Goal: Information Seeking & Learning: Learn about a topic

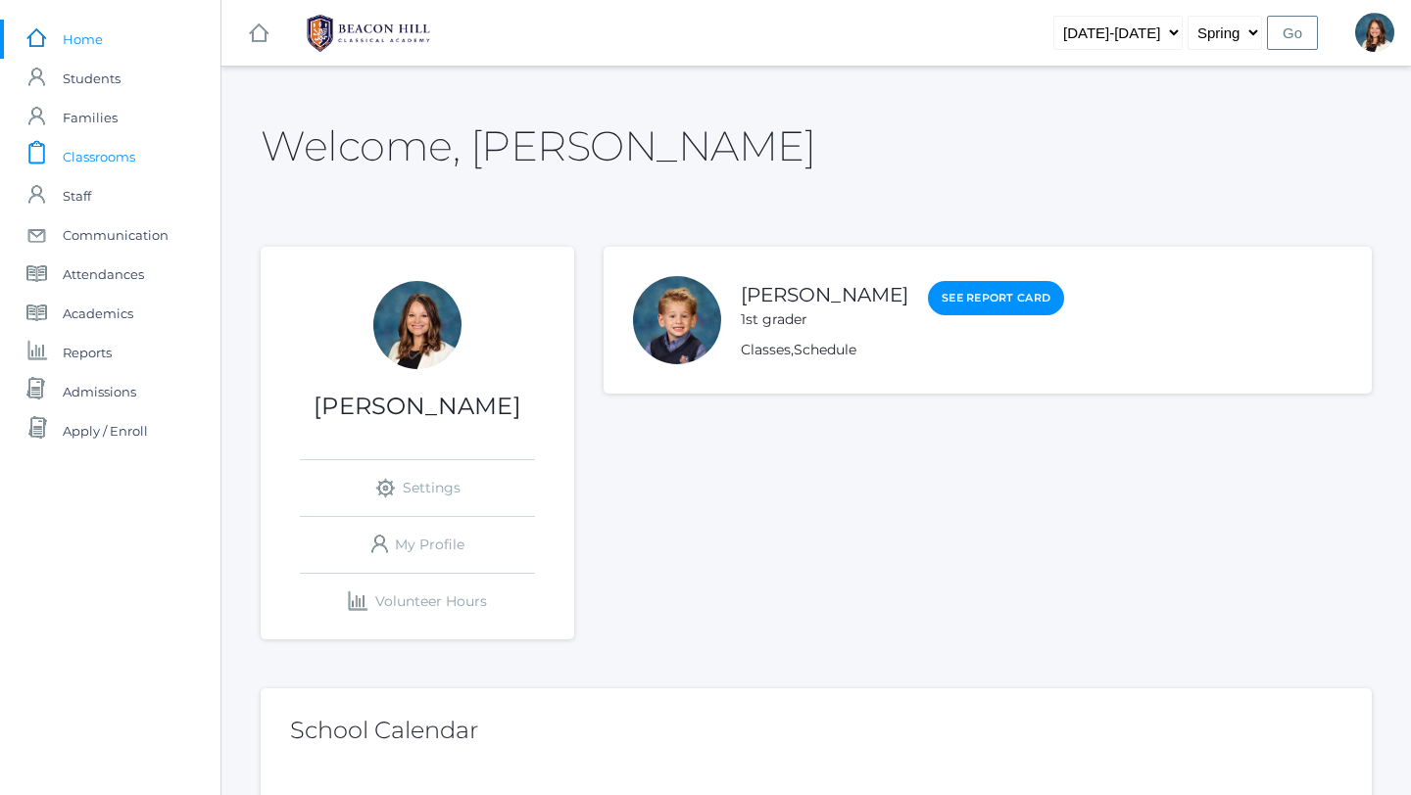
click at [111, 158] on span "Classrooms" at bounding box center [99, 156] width 72 height 39
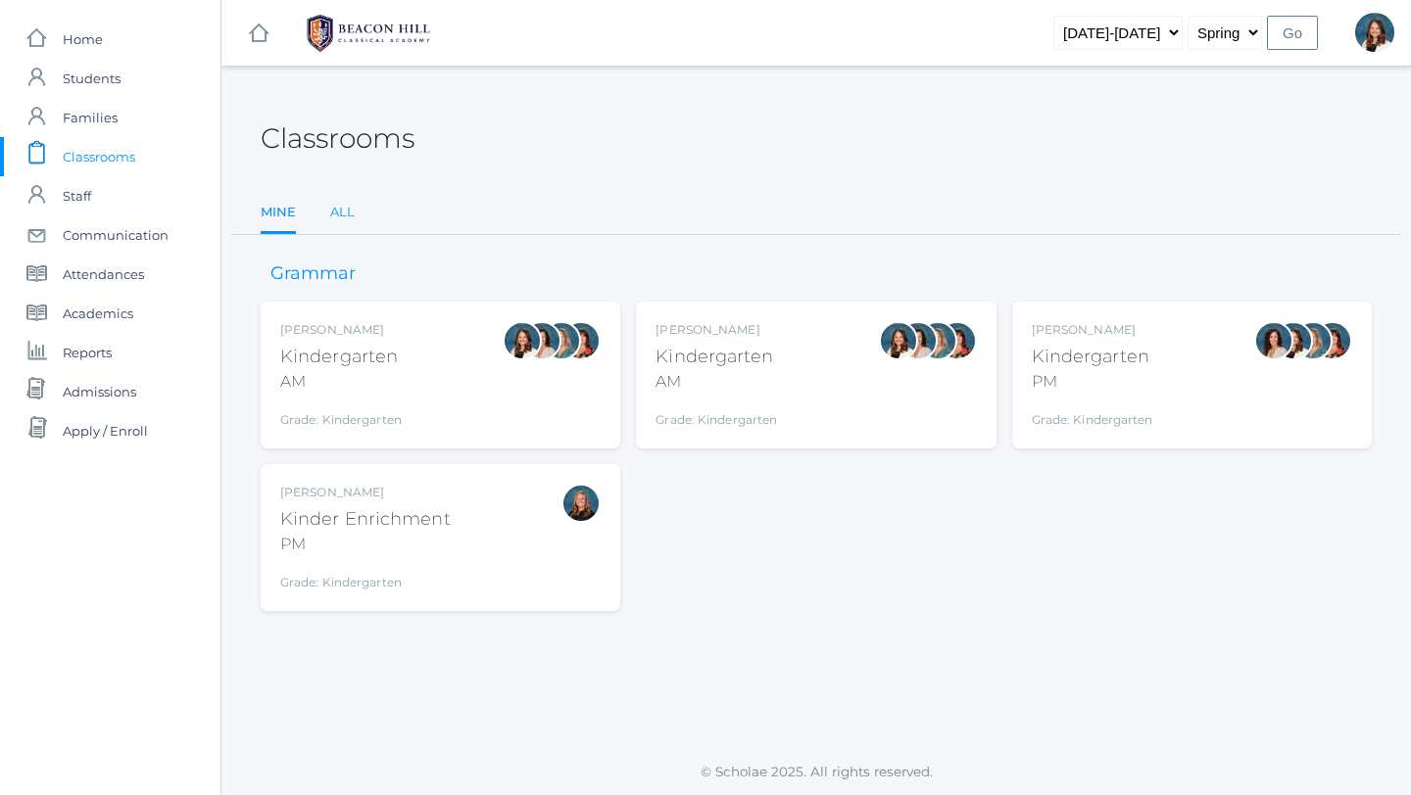
click at [339, 201] on link "All" at bounding box center [342, 212] width 24 height 39
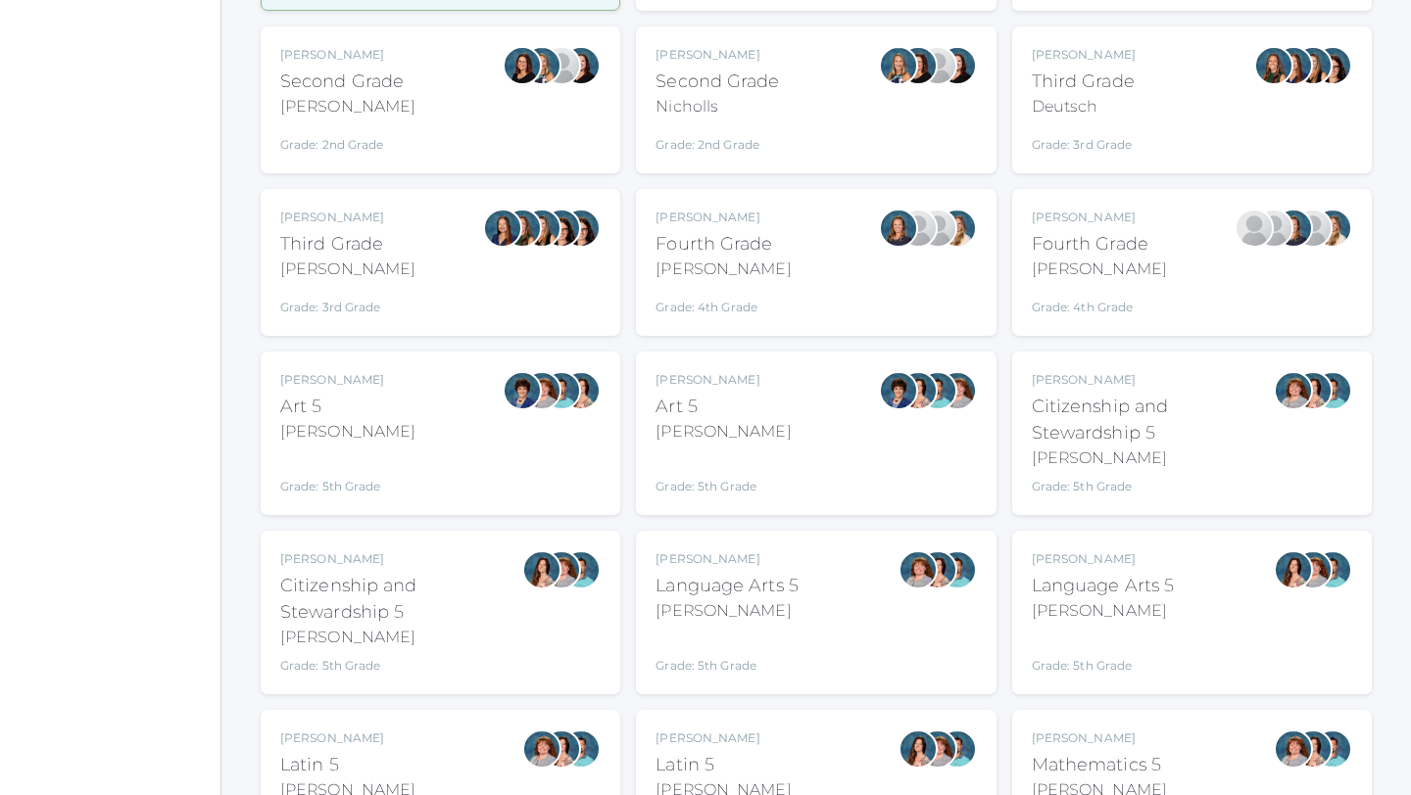
scroll to position [603, 0]
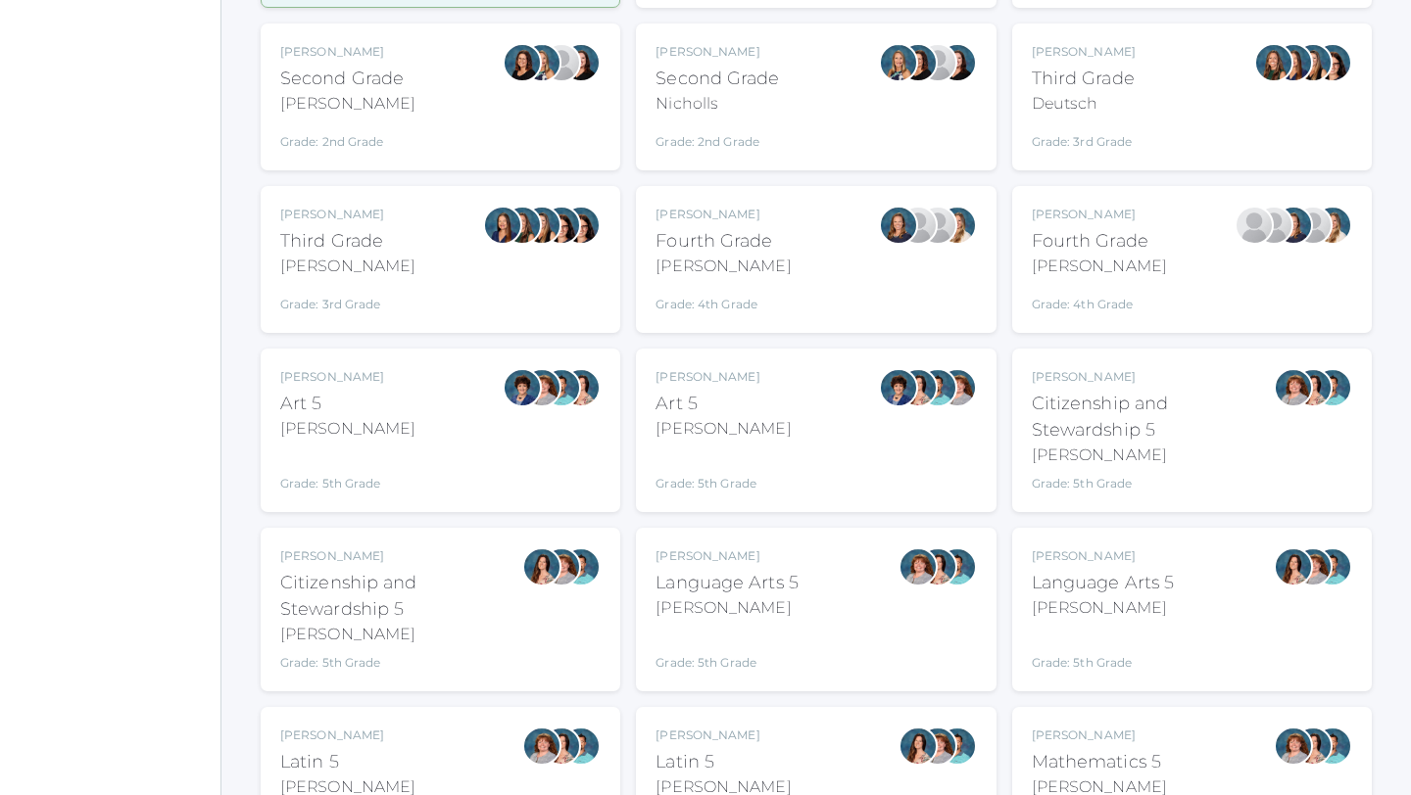
click at [503, 598] on div "Citizenship and Stewardship 5" at bounding box center [401, 596] width 242 height 53
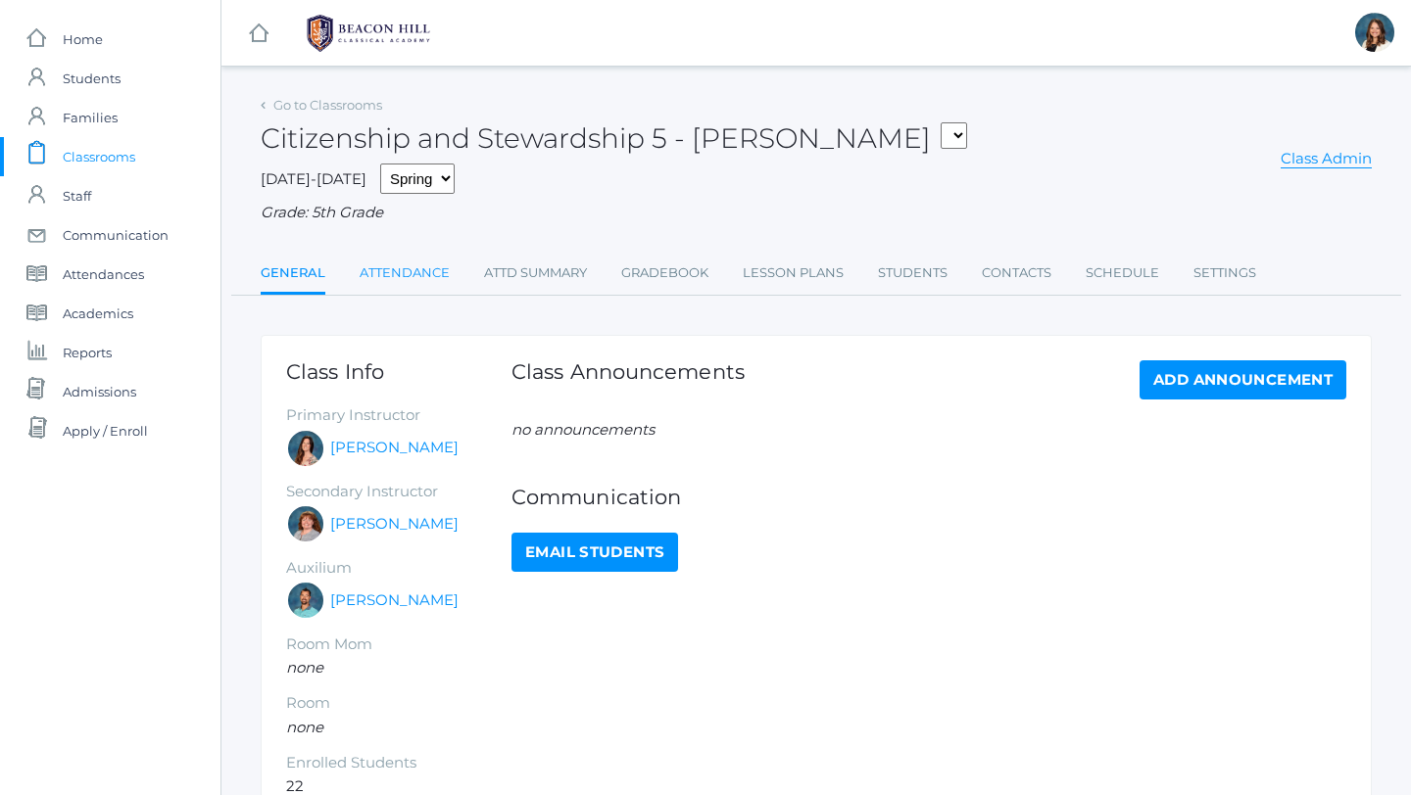
click at [432, 272] on link "Attendance" at bounding box center [404, 273] width 90 height 39
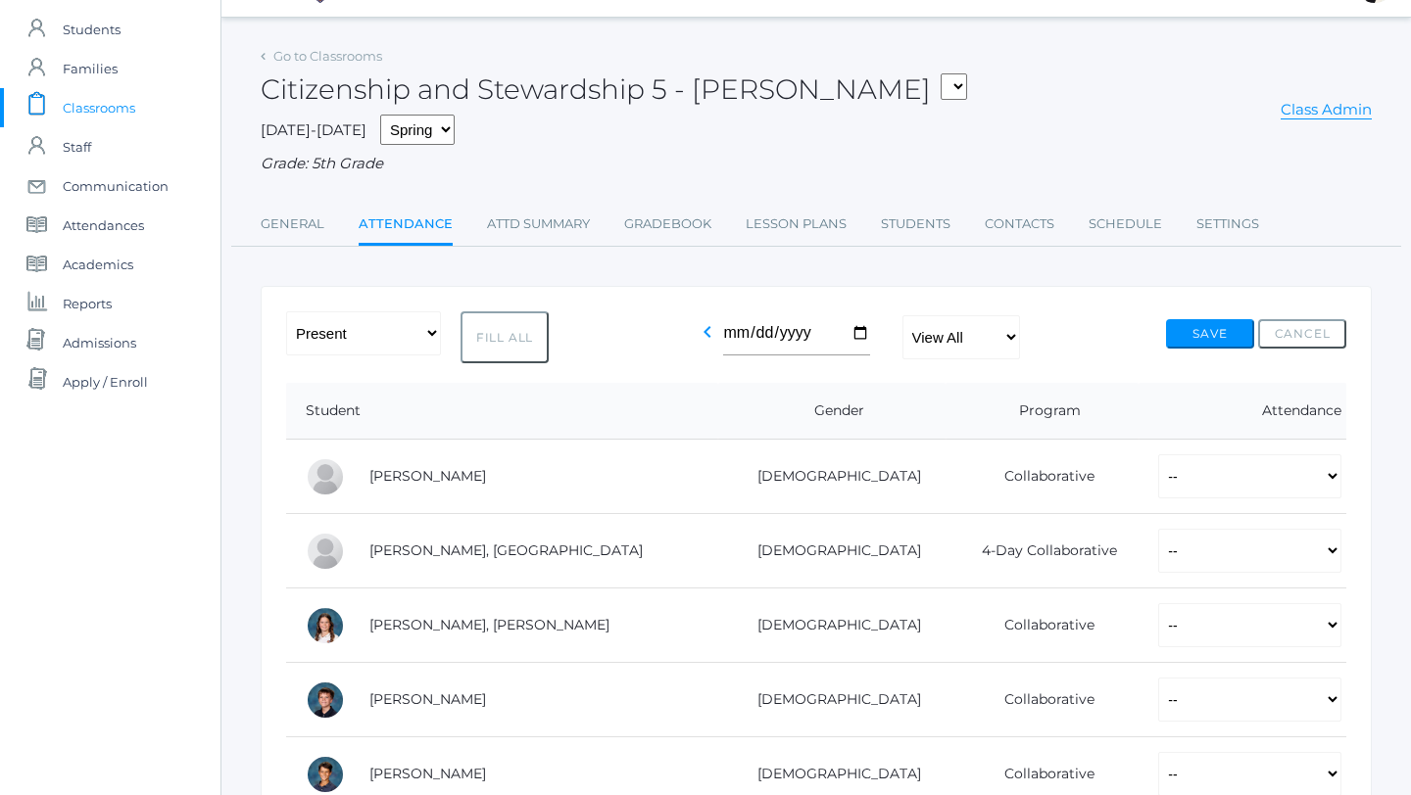
scroll to position [48, 0]
click at [307, 55] on link "Go to Classrooms" at bounding box center [327, 57] width 109 height 16
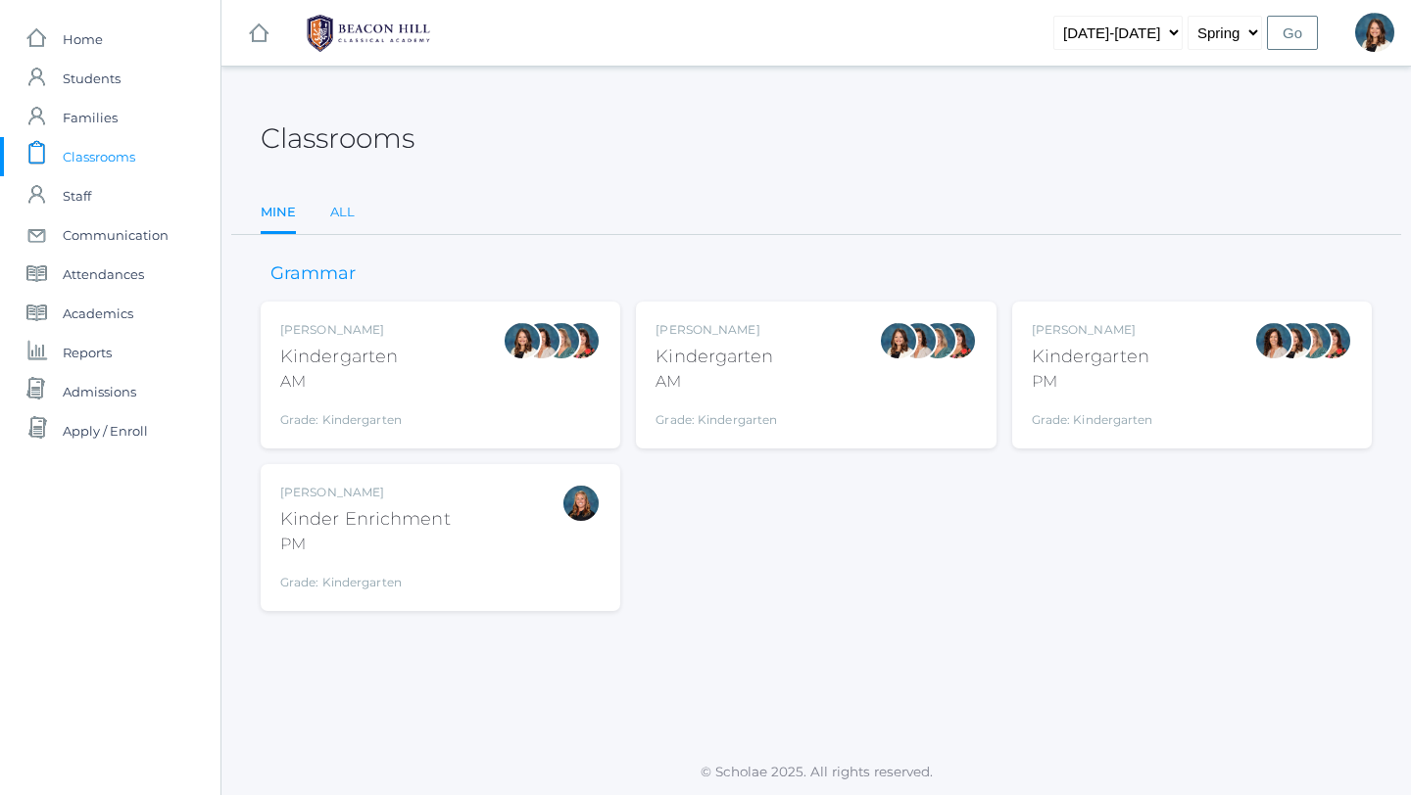
click at [339, 205] on link "All" at bounding box center [342, 212] width 24 height 39
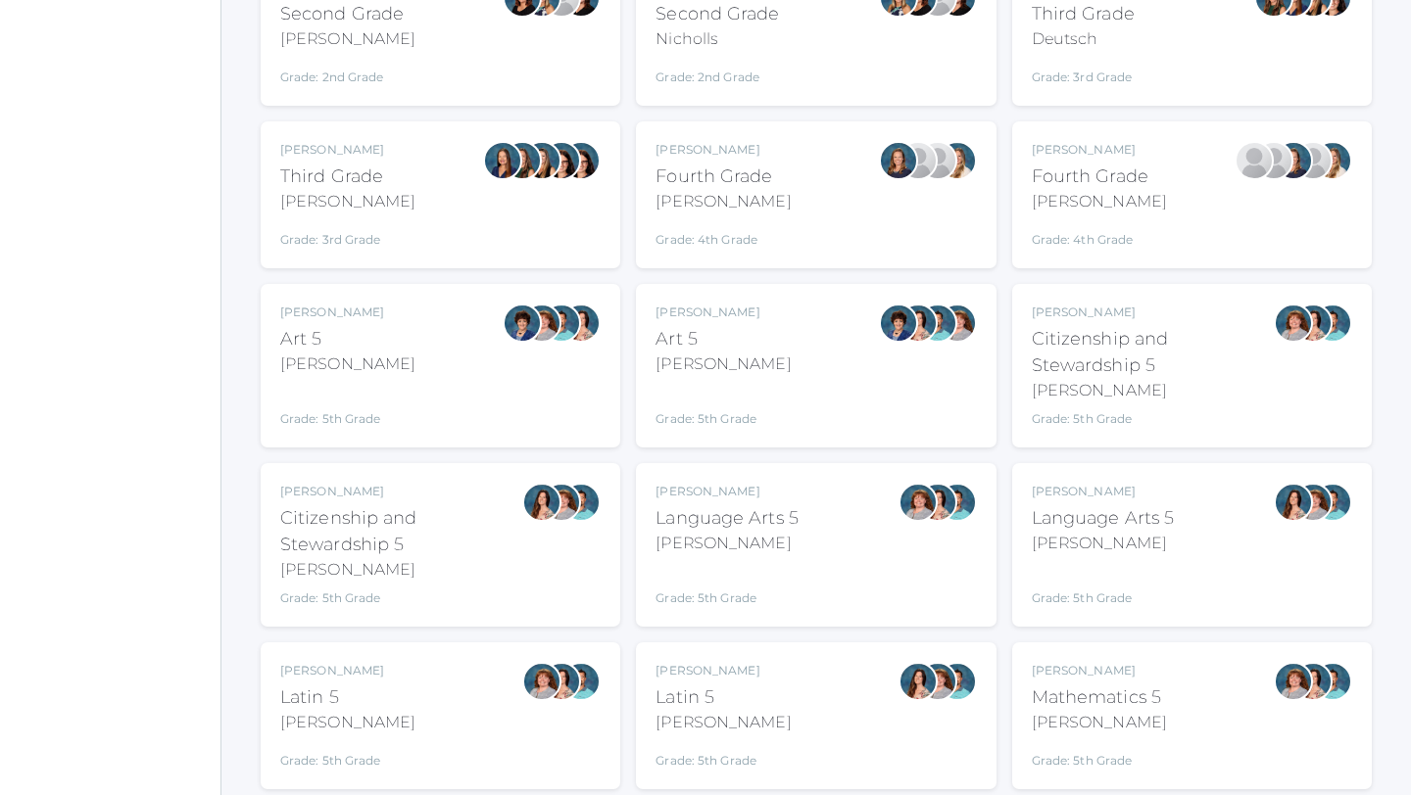
scroll to position [671, 0]
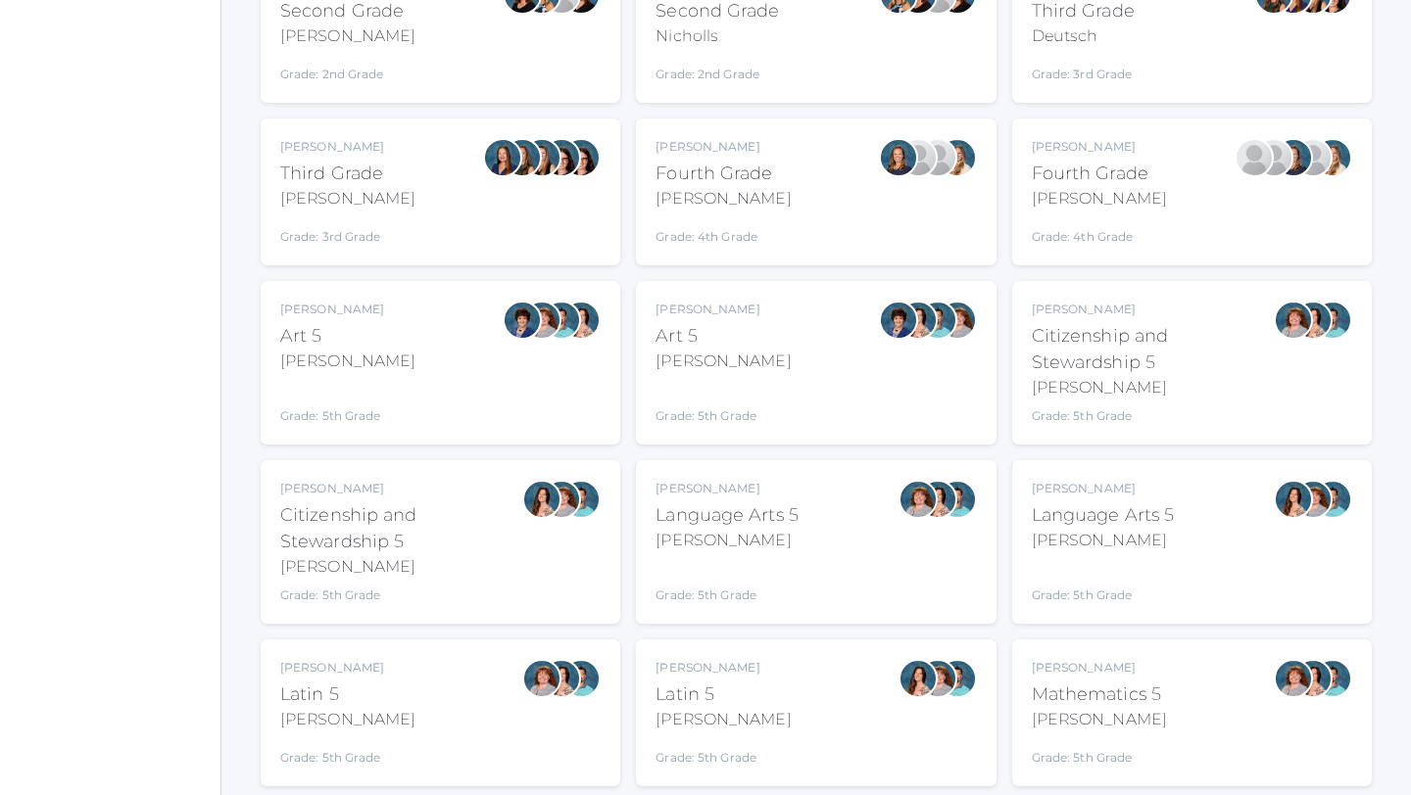
click at [1119, 527] on div "Language Arts 5" at bounding box center [1102, 516] width 143 height 26
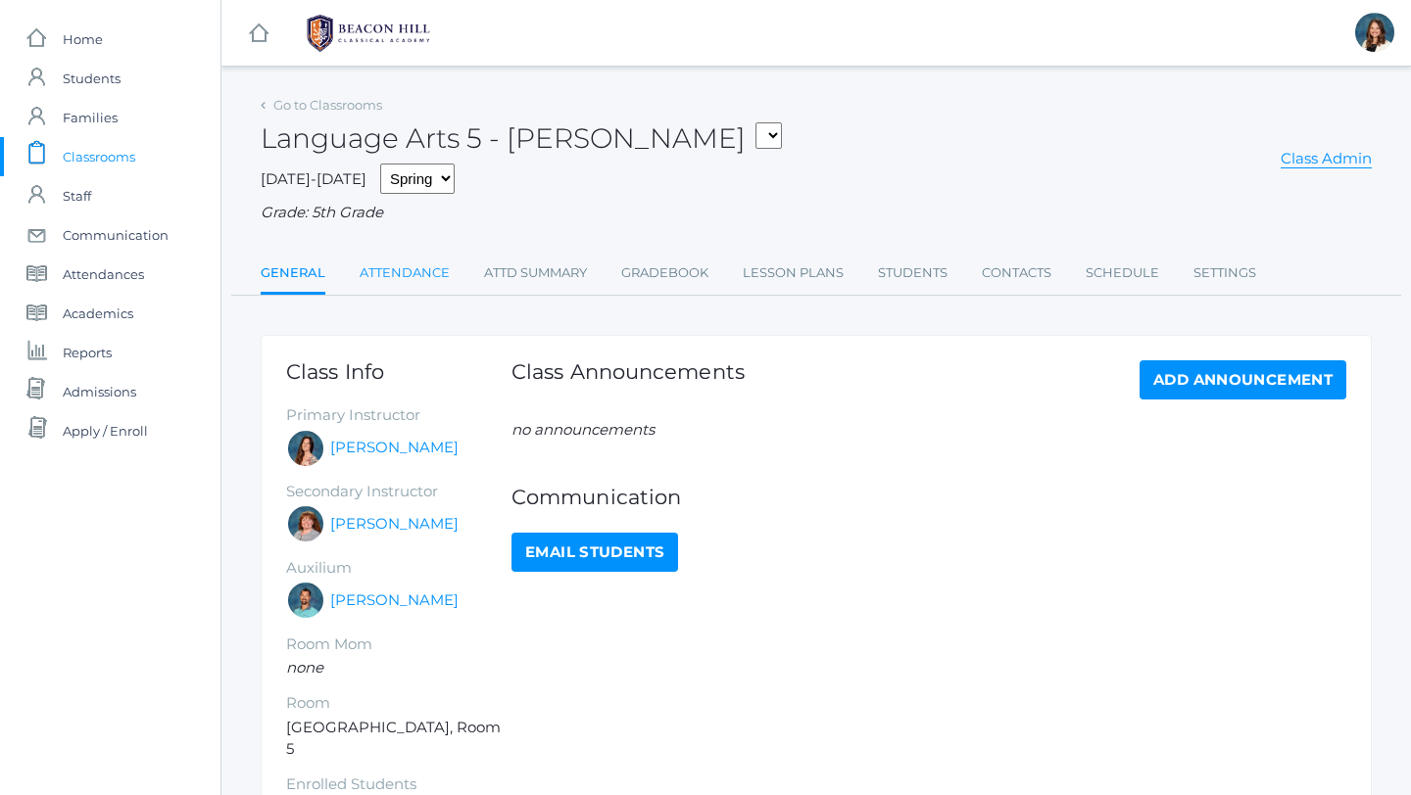
click at [413, 269] on link "Attendance" at bounding box center [404, 273] width 90 height 39
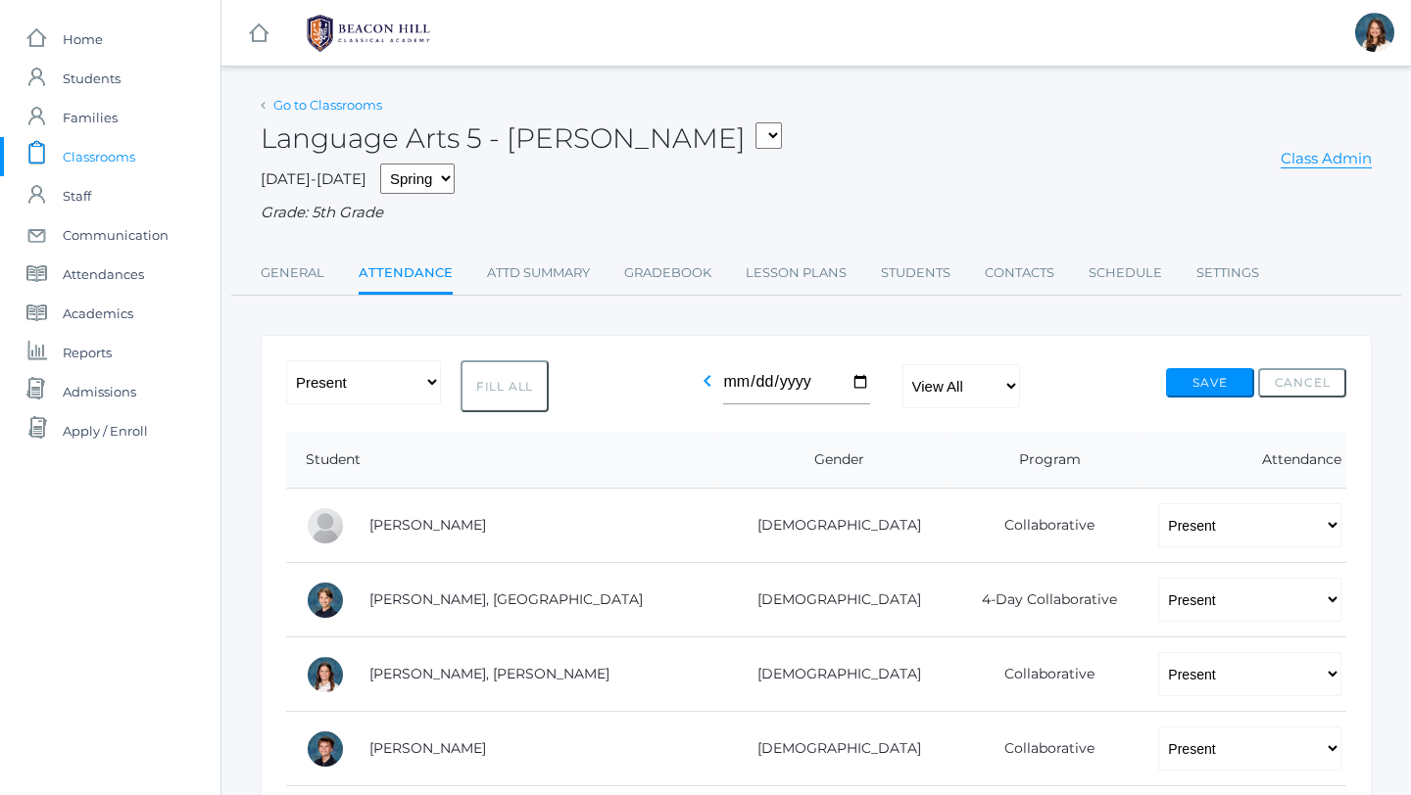
click at [336, 108] on link "Go to Classrooms" at bounding box center [327, 105] width 109 height 16
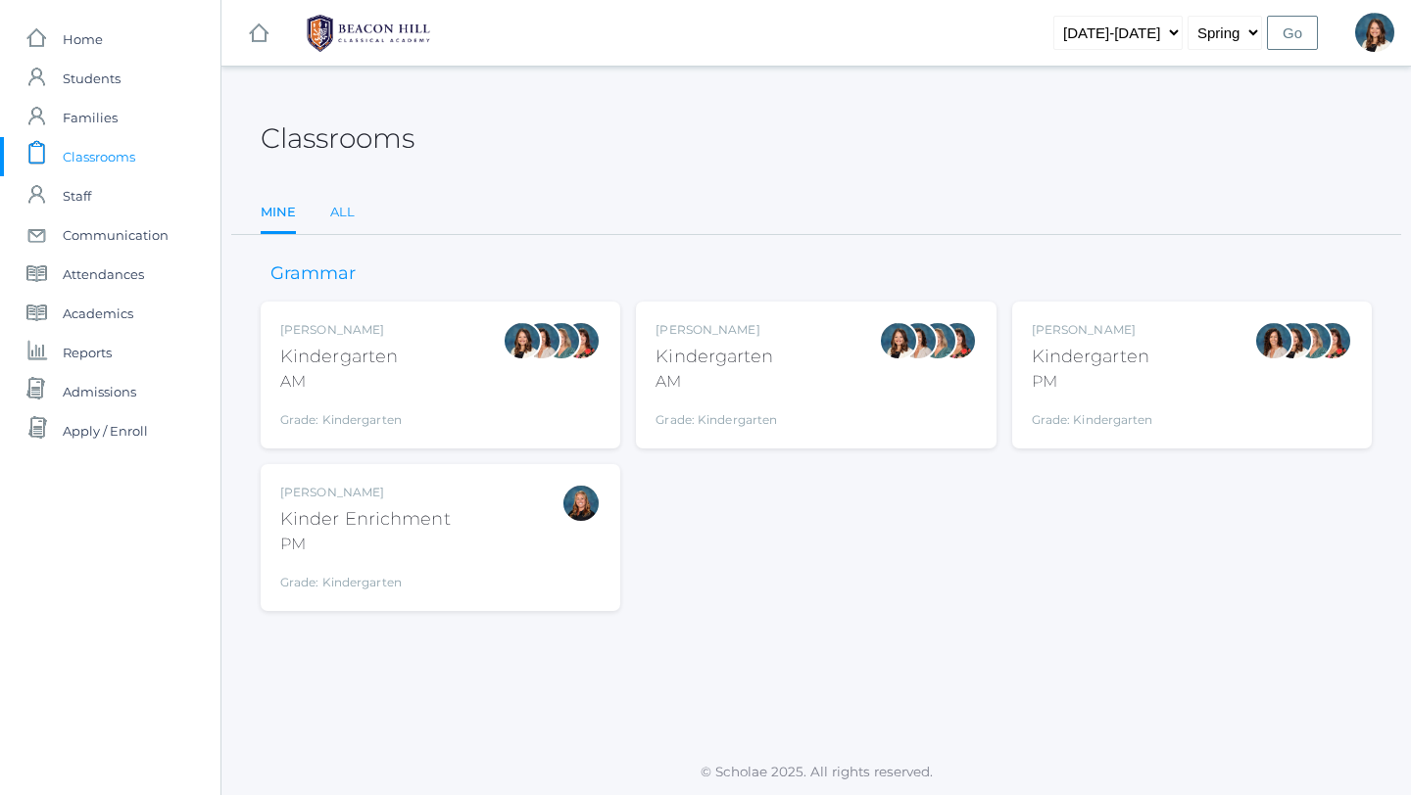
click at [342, 210] on link "All" at bounding box center [342, 212] width 24 height 39
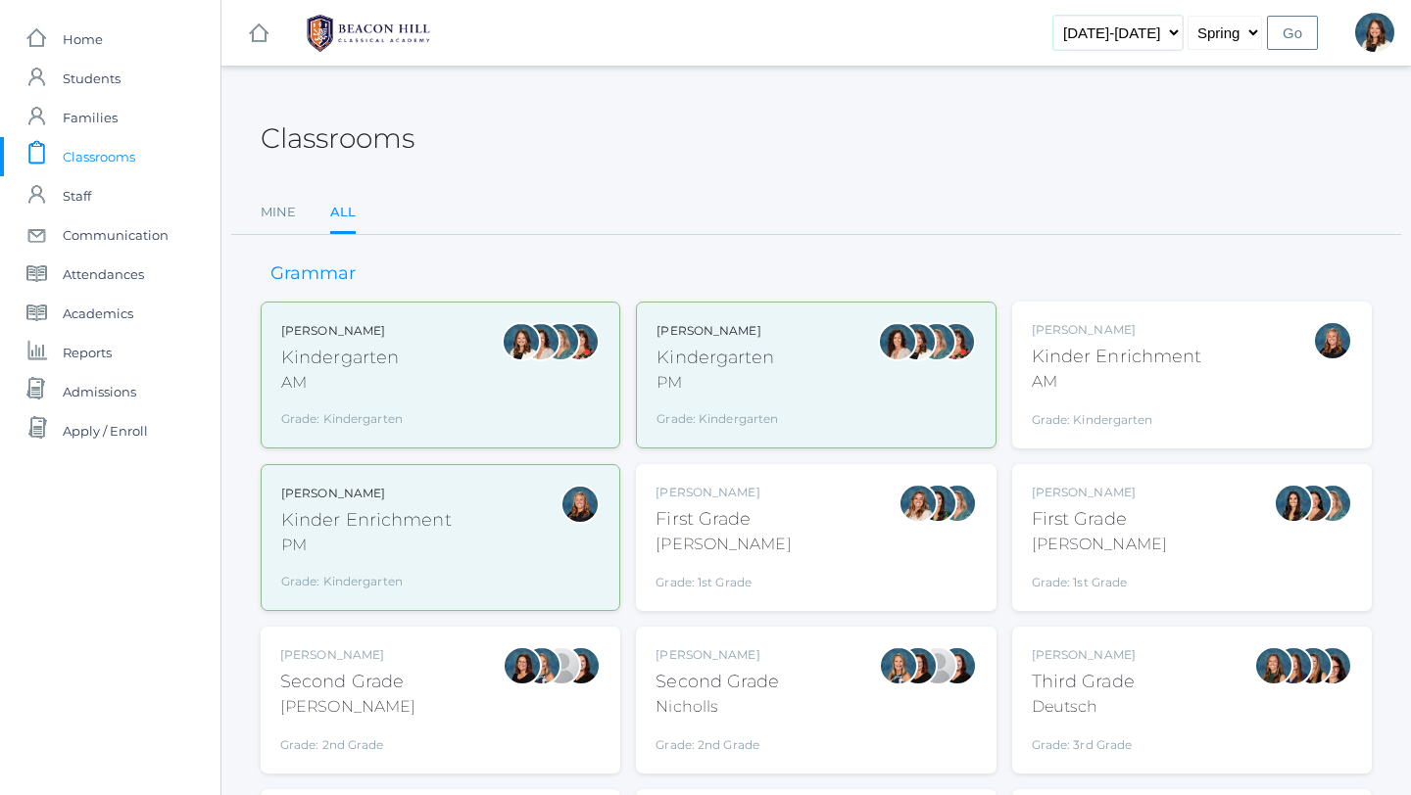
click at [1165, 34] on select "2019-2020 2020-2021 2021-2022 2022-2023 2023-2024 2024-2025 2025-2026" at bounding box center [1117, 33] width 129 height 34
select select "[DATE]-[DATE]"
click at [1290, 33] on input "Go" at bounding box center [1292, 33] width 51 height 34
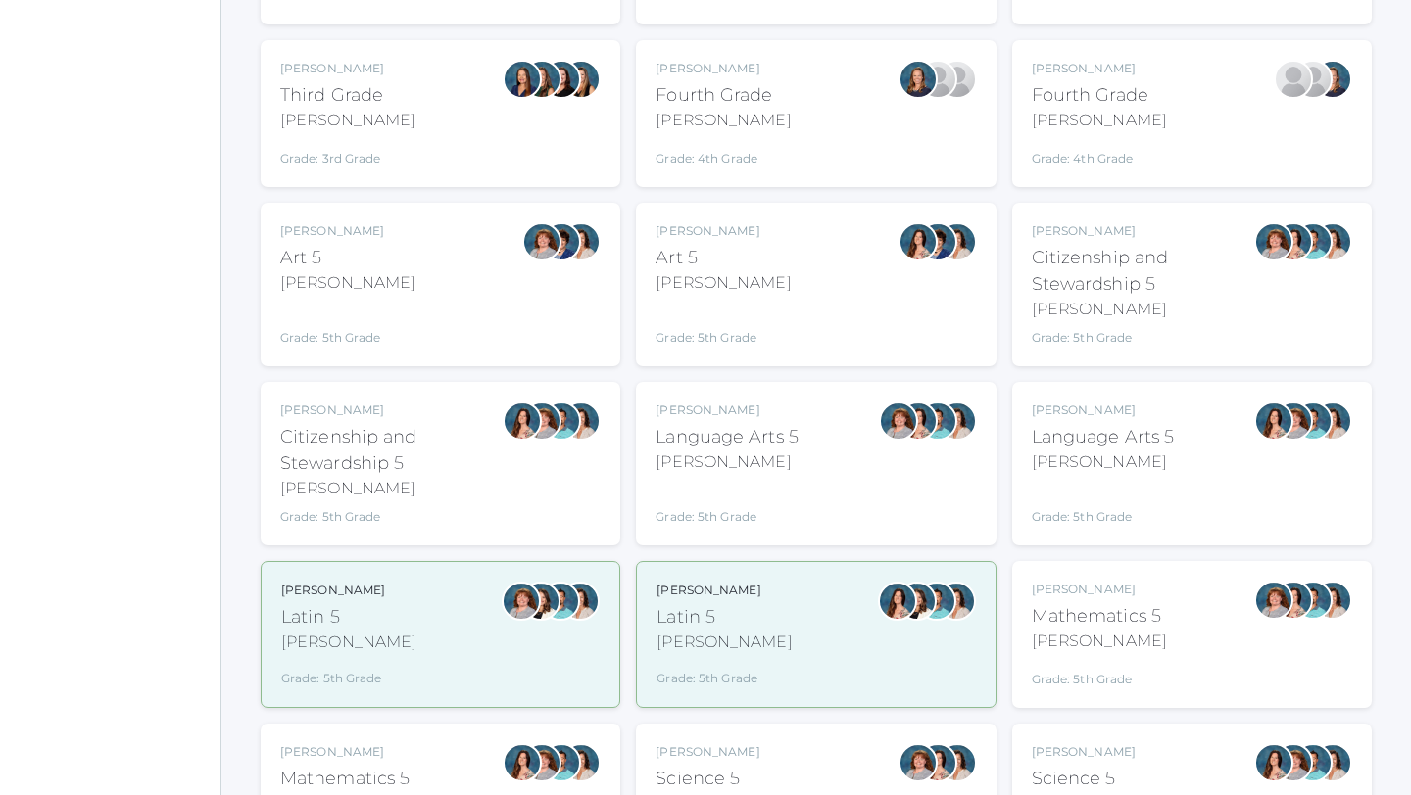
scroll to position [750, 0]
click at [1085, 467] on div "[PERSON_NAME]" at bounding box center [1102, 462] width 143 height 24
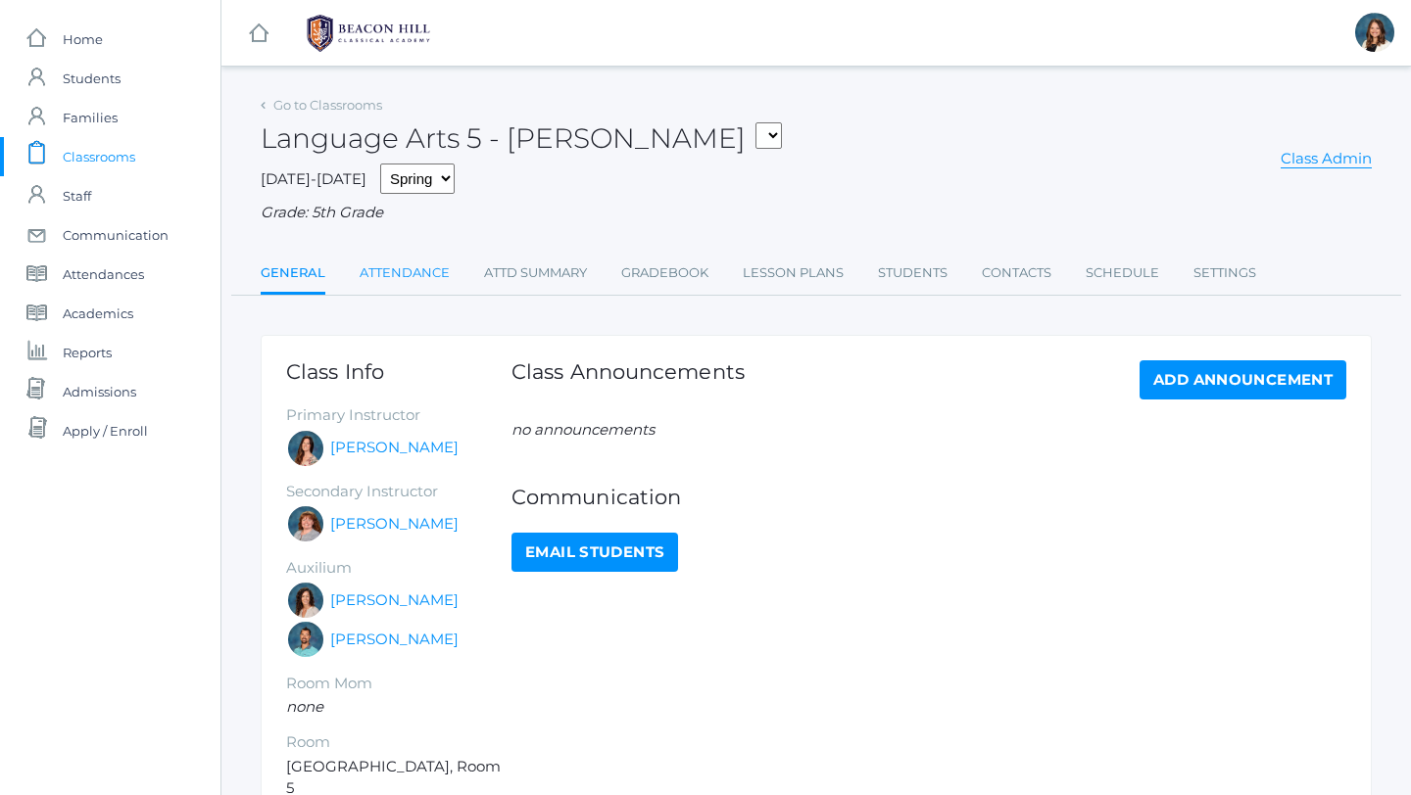
click at [422, 267] on link "Attendance" at bounding box center [404, 273] width 90 height 39
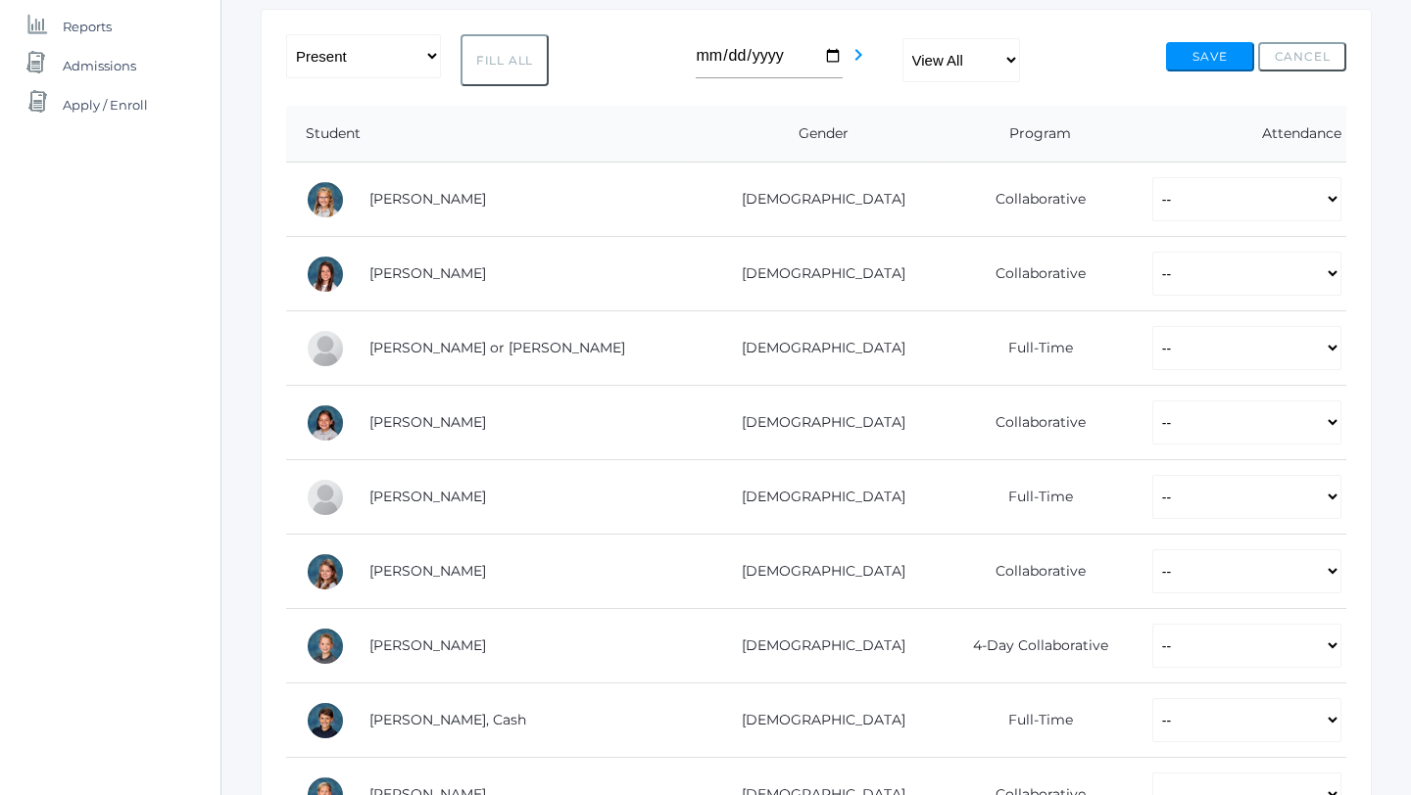
scroll to position [327, 0]
click at [436, 348] on link "[PERSON_NAME] or [PERSON_NAME]" at bounding box center [497, 347] width 256 height 18
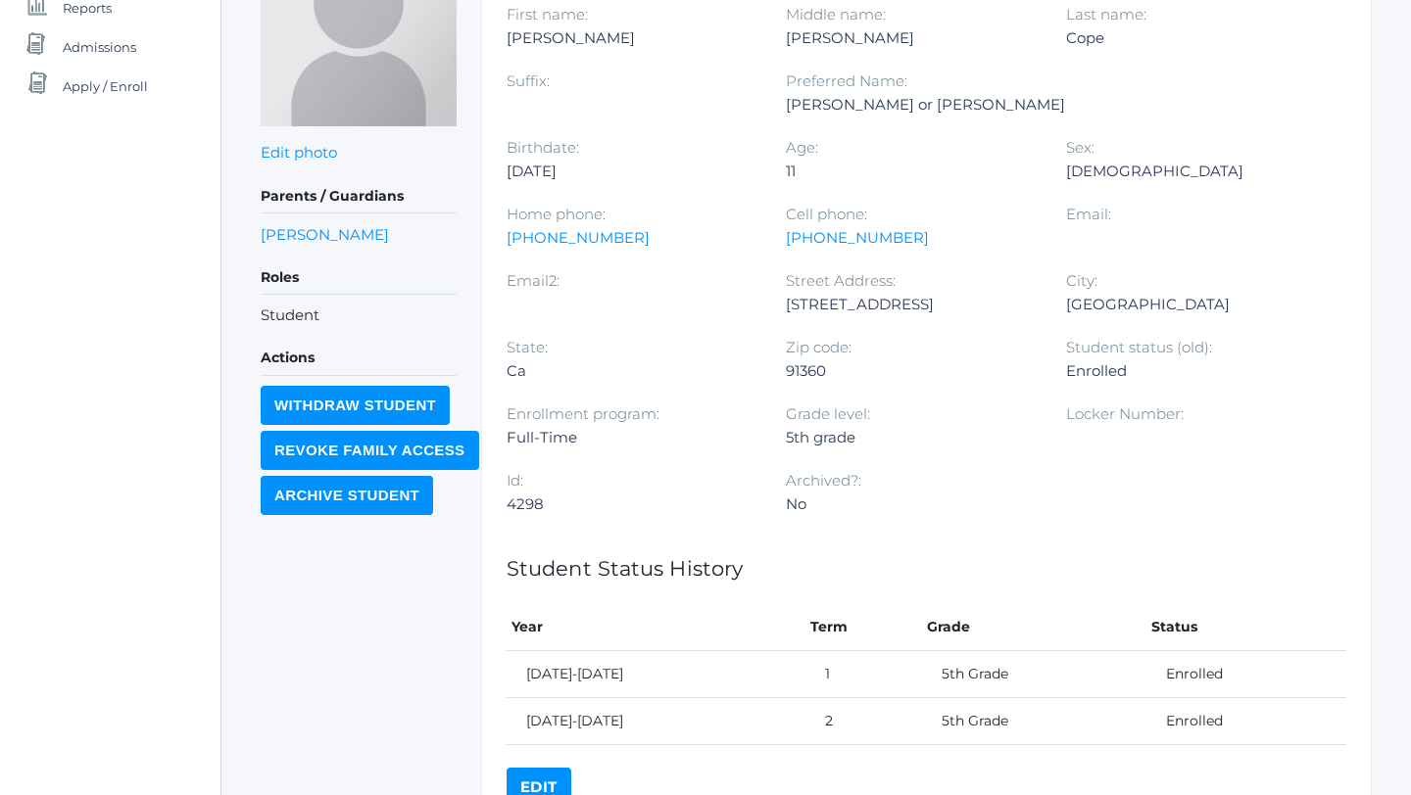
scroll to position [341, 0]
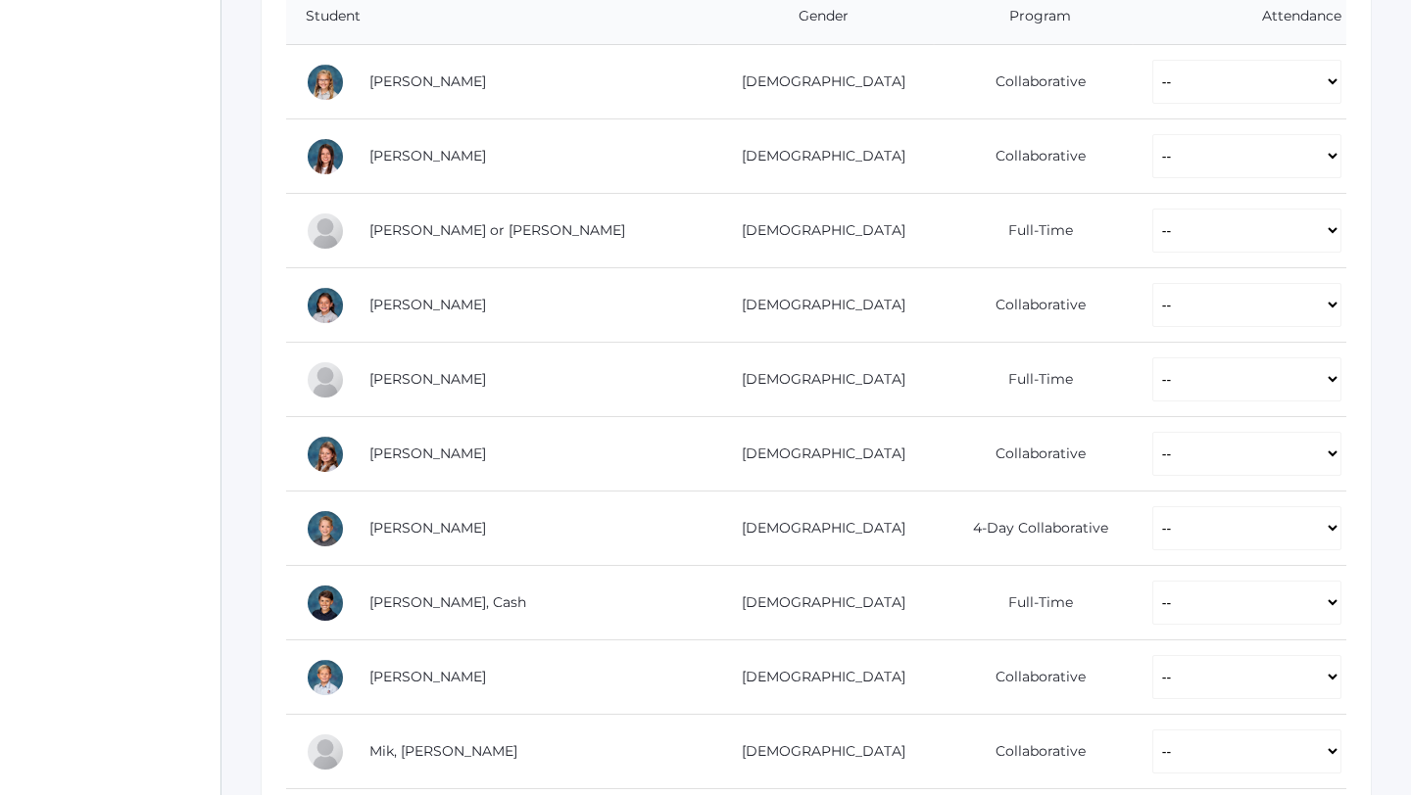
scroll to position [455, 0]
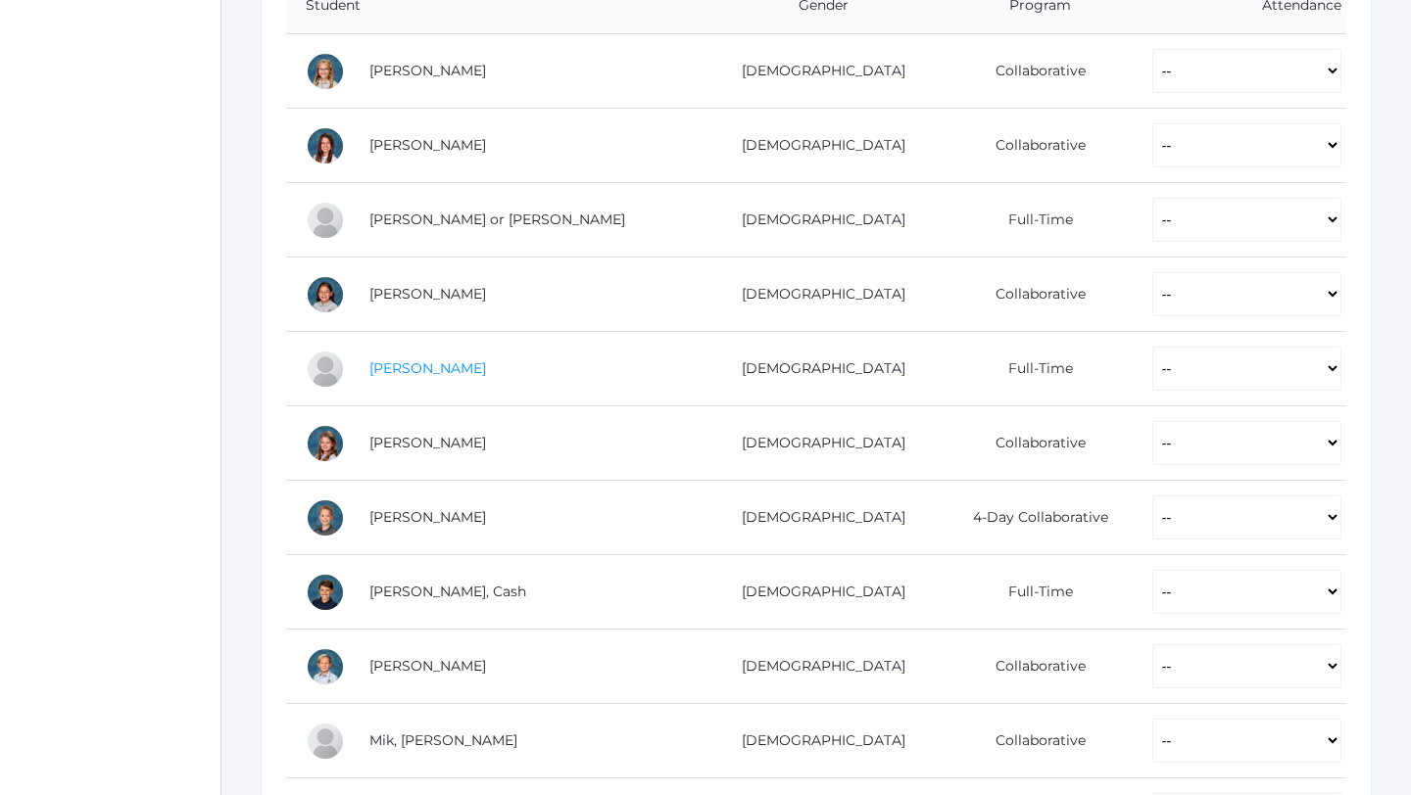
click at [415, 367] on link "[PERSON_NAME]" at bounding box center [427, 368] width 117 height 18
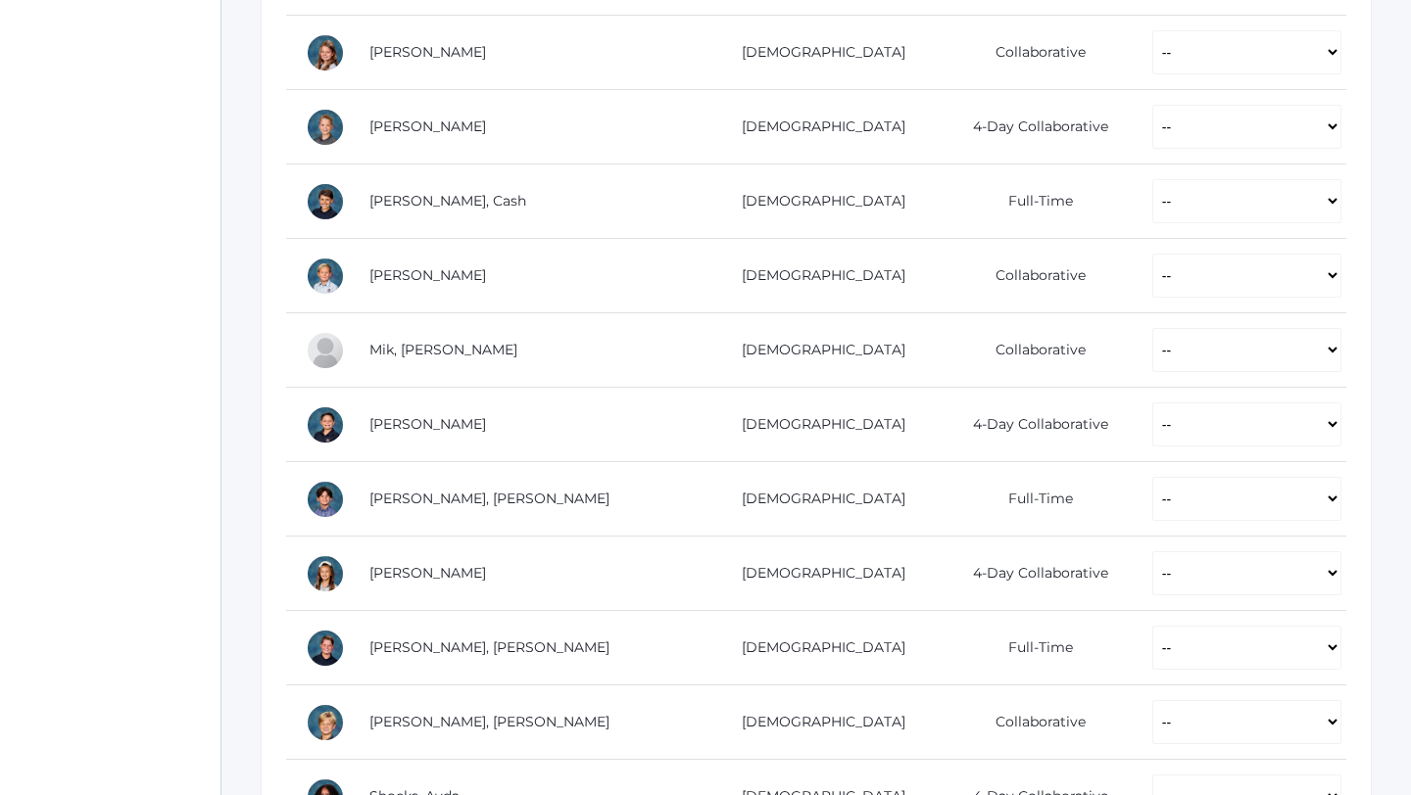
scroll to position [854, 0]
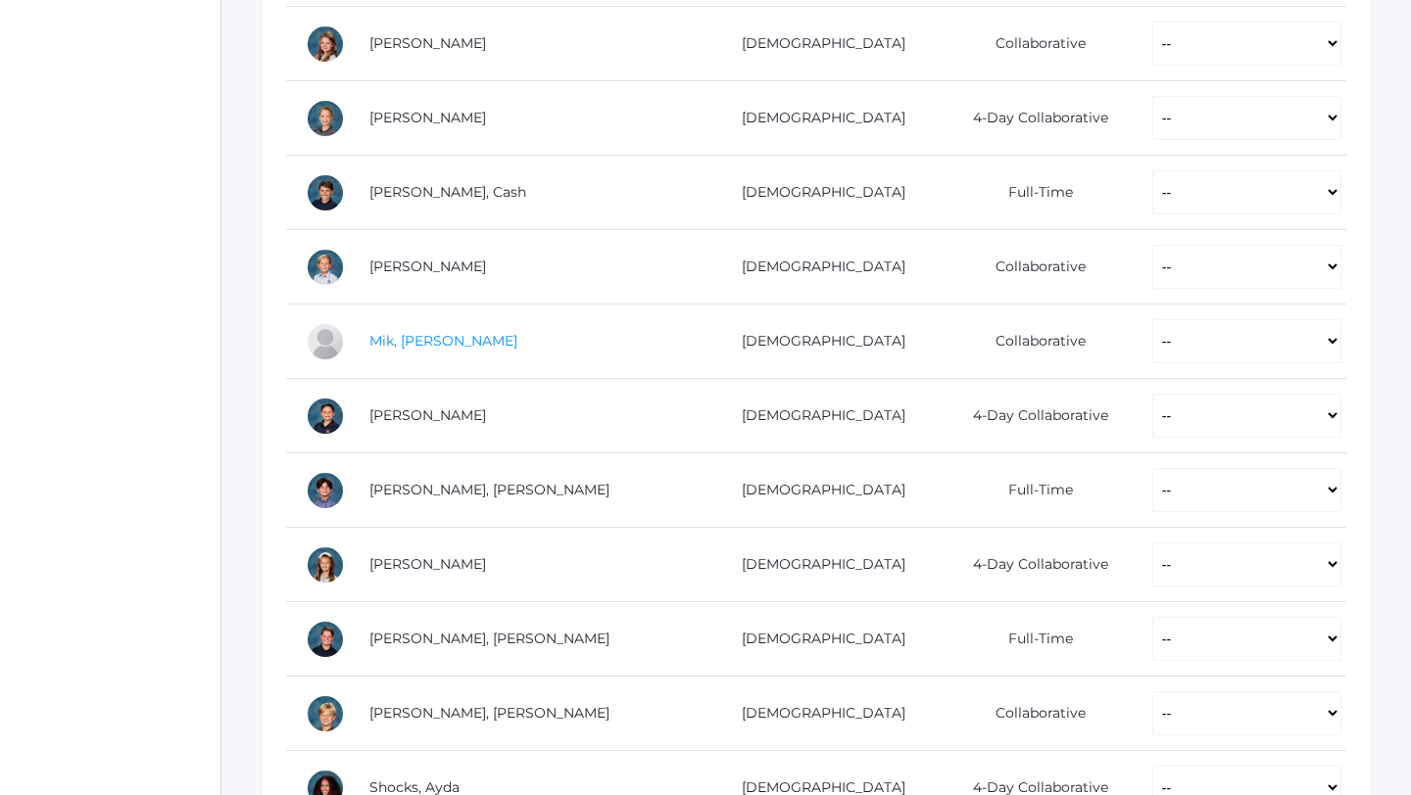
click at [410, 333] on link "Mik, [PERSON_NAME]" at bounding box center [443, 341] width 148 height 18
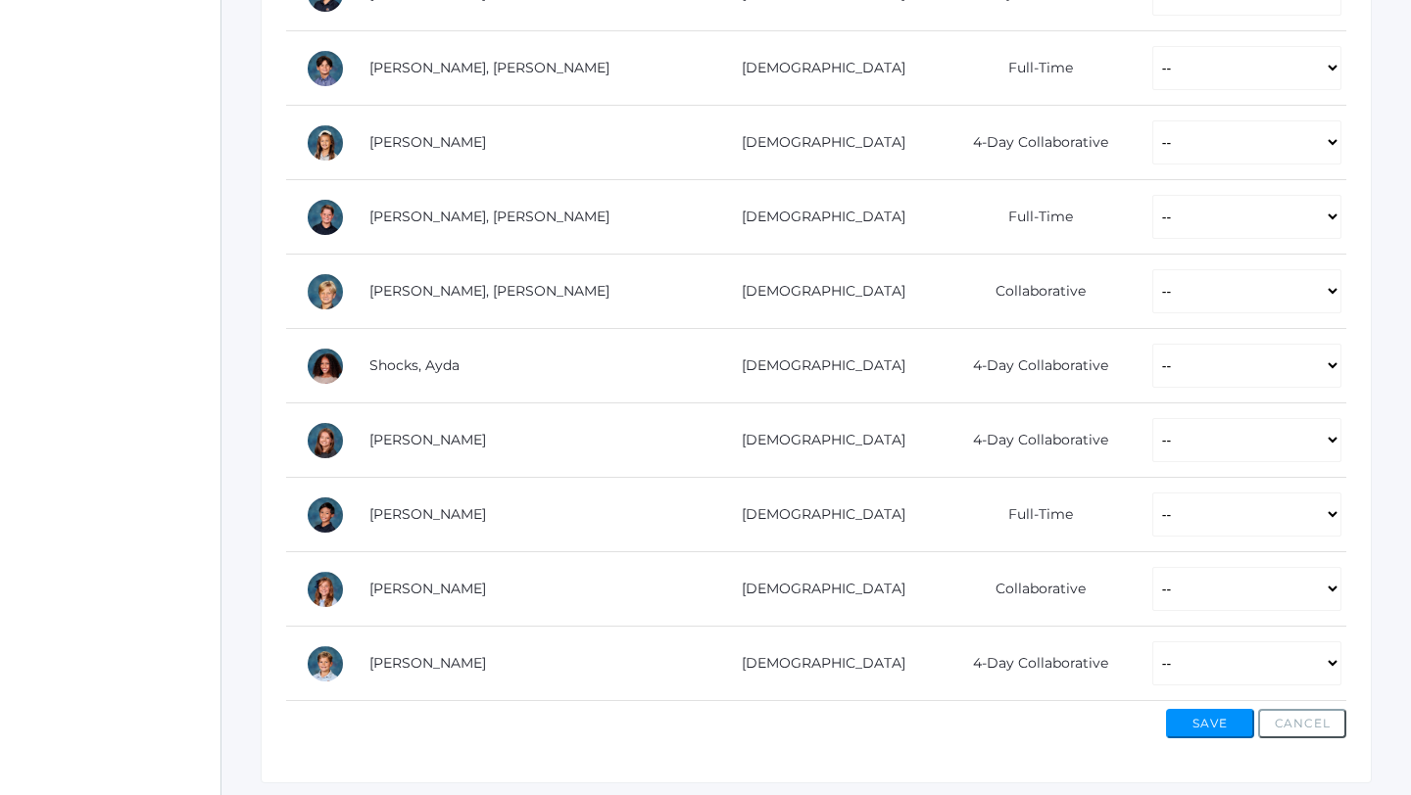
scroll to position [1335, 0]
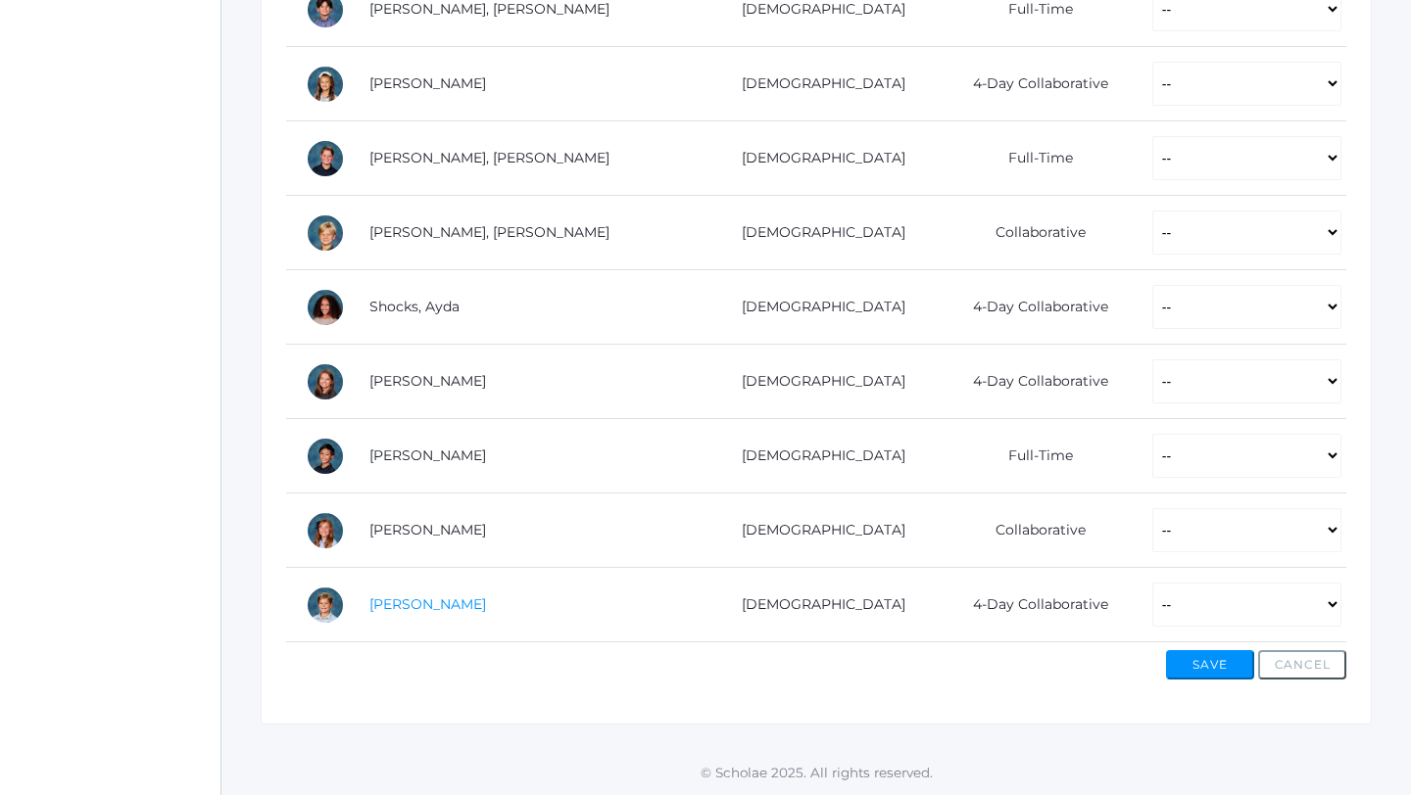
click at [418, 601] on link "[PERSON_NAME]" at bounding box center [427, 605] width 117 height 18
